Goal: Communication & Community: Ask a question

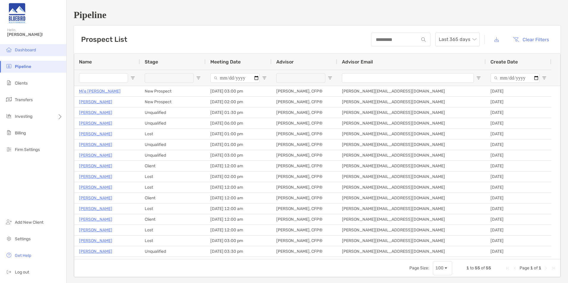
click at [28, 53] on li "Dashboard" at bounding box center [33, 50] width 66 height 12
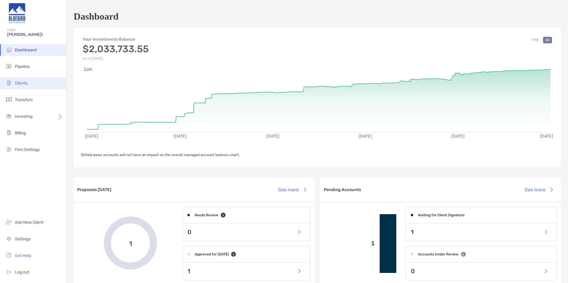
click at [28, 85] on li "Clients" at bounding box center [33, 83] width 66 height 12
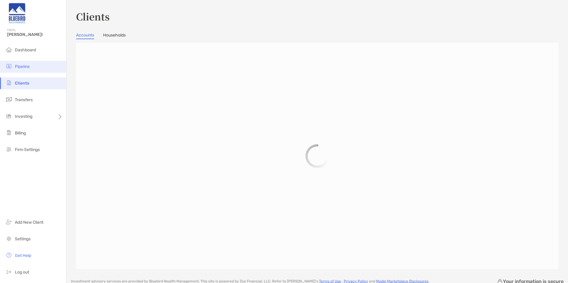
click at [32, 69] on li "Pipeline" at bounding box center [33, 67] width 66 height 12
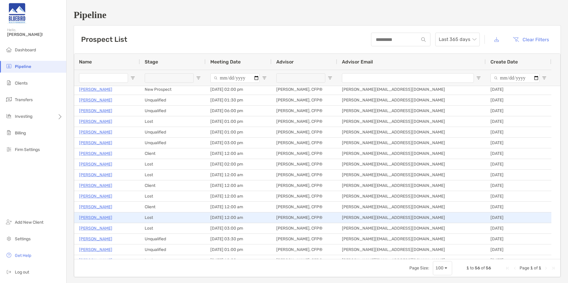
scroll to position [30, 0]
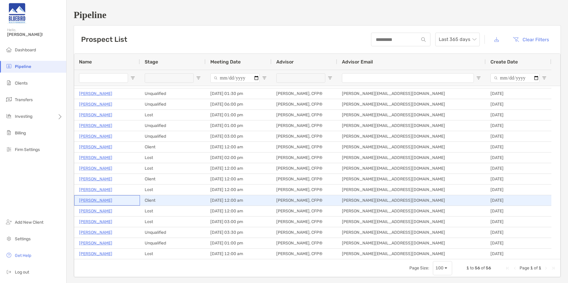
click at [98, 200] on p "[PERSON_NAME]" at bounding box center [95, 200] width 33 height 7
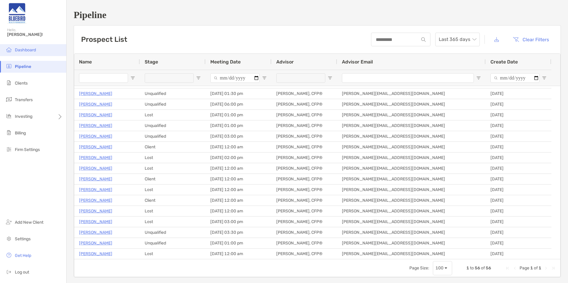
click at [33, 53] on li "Dashboard" at bounding box center [33, 50] width 66 height 12
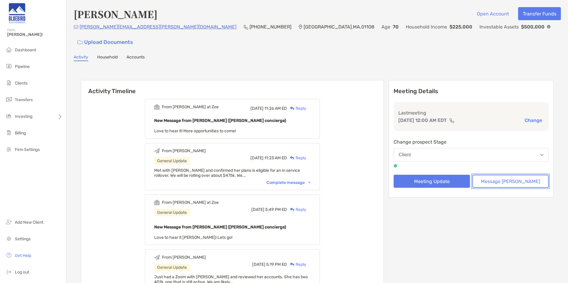
click at [519, 175] on button "Message [PERSON_NAME]" at bounding box center [510, 181] width 76 height 13
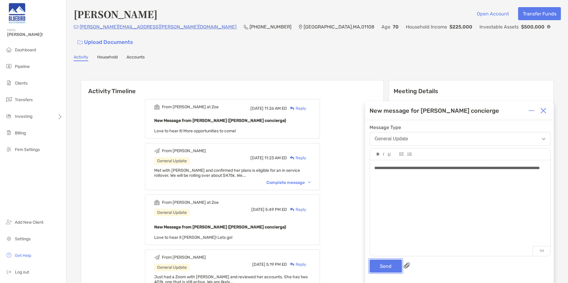
click at [384, 268] on button "Send" at bounding box center [385, 266] width 32 height 13
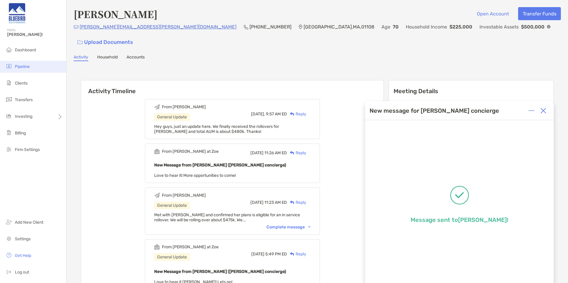
click at [21, 67] on span "Pipeline" at bounding box center [22, 66] width 15 height 5
